Goal: Check status: Check status

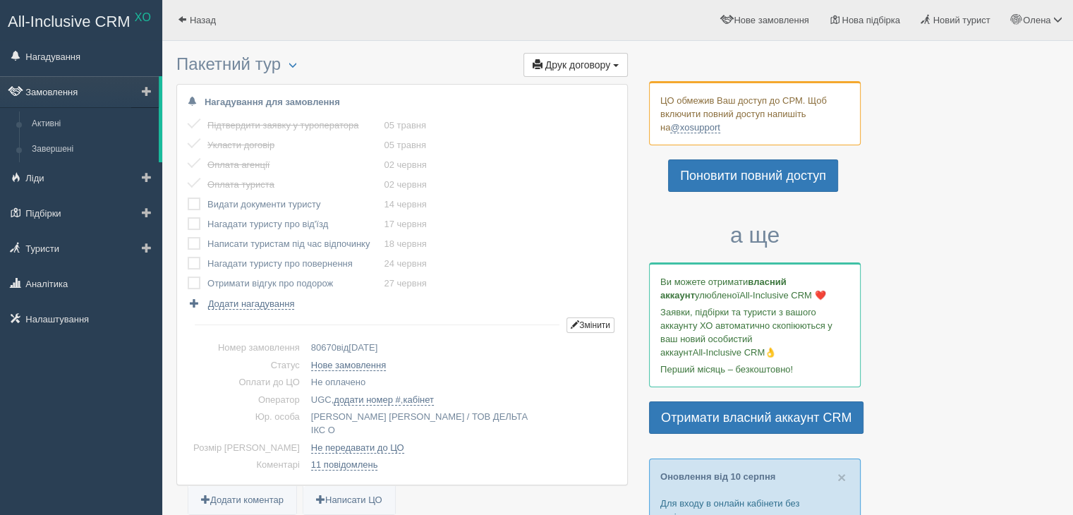
click at [40, 92] on link "Замовлення" at bounding box center [79, 91] width 159 height 31
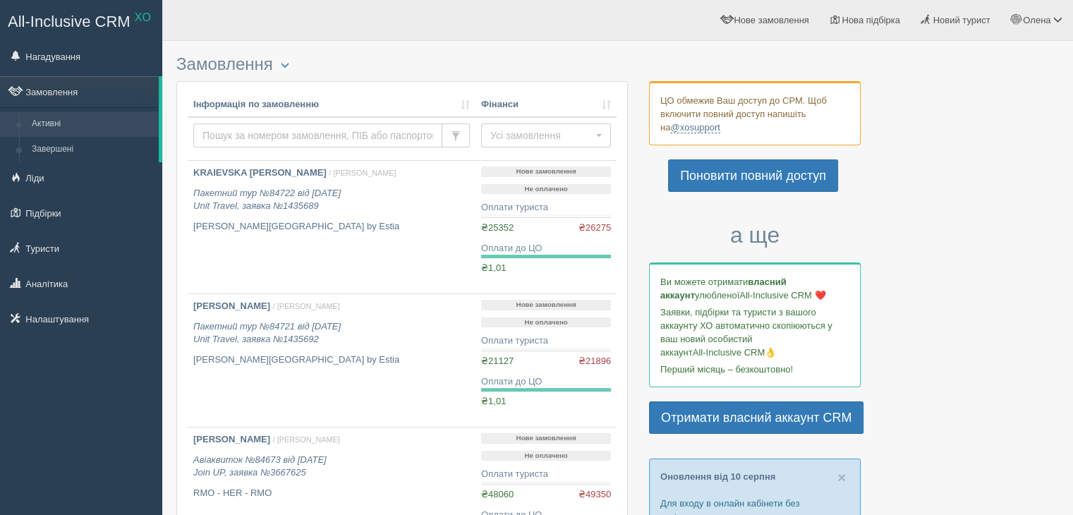
click at [248, 144] on input "text" at bounding box center [317, 135] width 249 height 24
paste input "Jo-An Palace Hotel"
type input "Jo-An Palace Hotel"
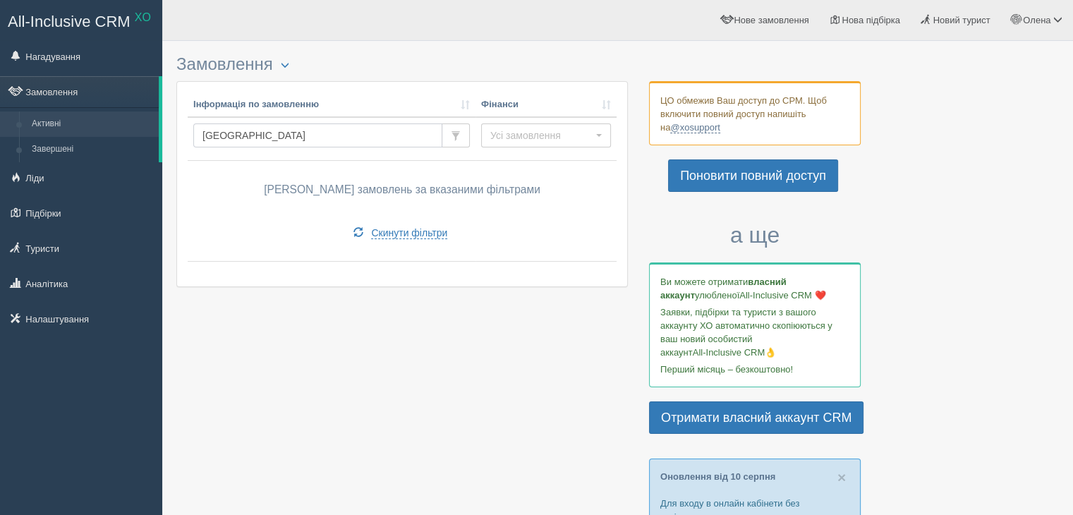
click at [273, 139] on input "Jo-An Palace Hotel" at bounding box center [317, 135] width 249 height 24
type input "Jo-An Palace"
